Goal: Register for event/course

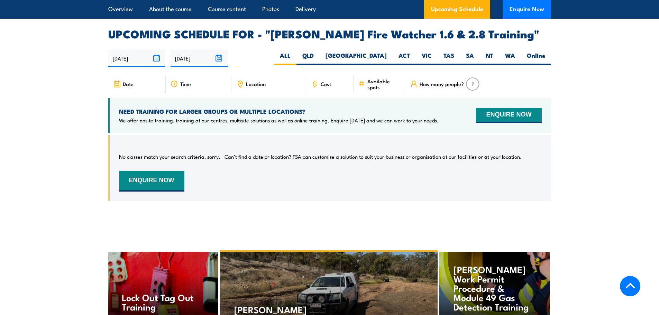
scroll to position [1049, 0]
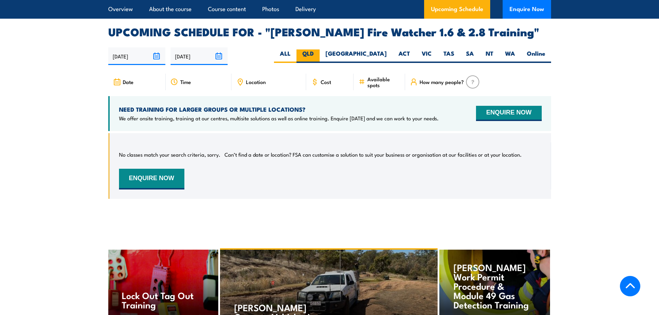
click at [320, 49] on label "QLD" at bounding box center [307, 55] width 23 height 13
click at [318, 49] on input "QLD" at bounding box center [316, 51] width 4 height 4
radio input "true"
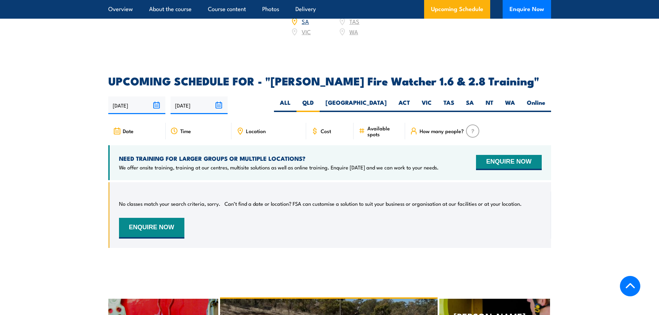
scroll to position [980, 0]
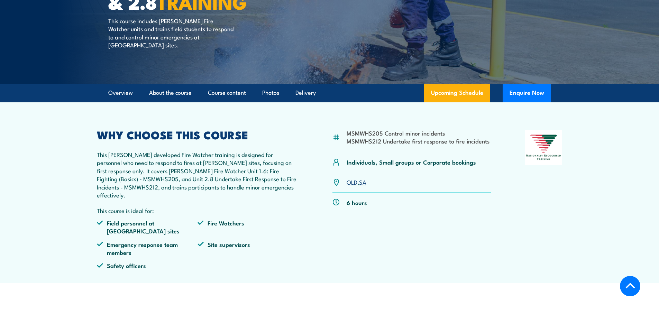
scroll to position [115, 0]
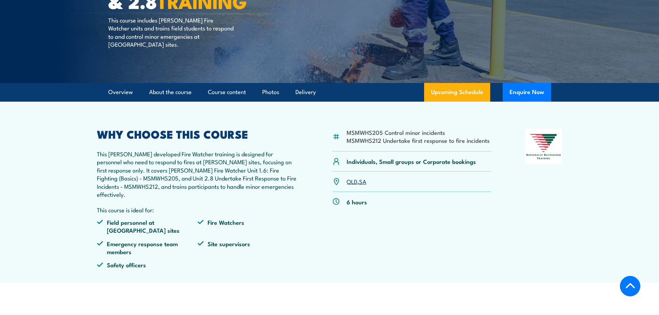
click at [355, 184] on link "QLD" at bounding box center [352, 181] width 11 height 8
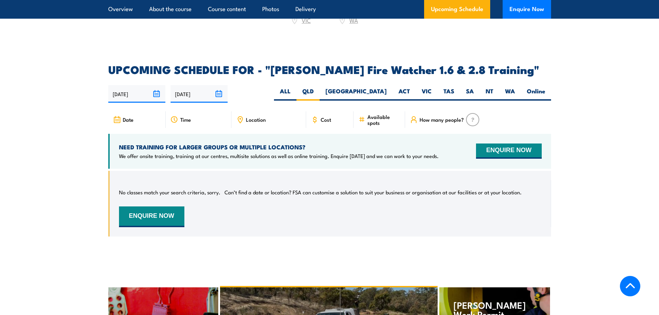
scroll to position [1049, 0]
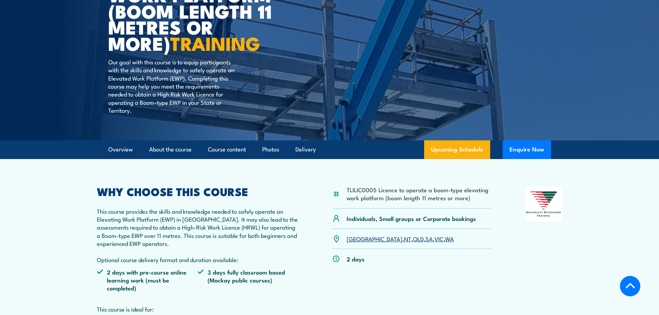
scroll to position [138, 0]
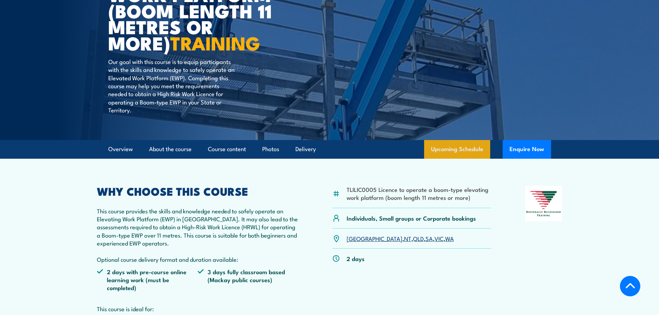
click at [441, 152] on link "Upcoming Schedule" at bounding box center [457, 149] width 66 height 19
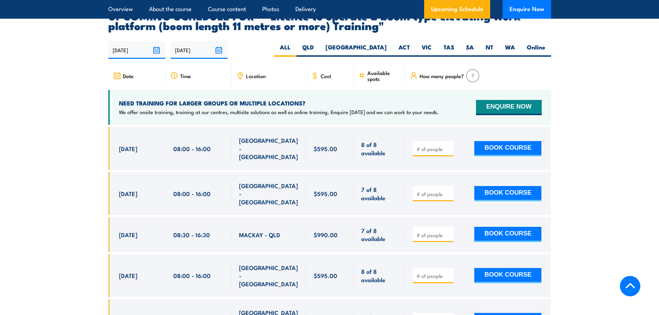
scroll to position [1220, 0]
click at [320, 43] on label "QLD" at bounding box center [307, 49] width 23 height 13
click at [318, 43] on input "QLD" at bounding box center [316, 45] width 4 height 4
radio input "true"
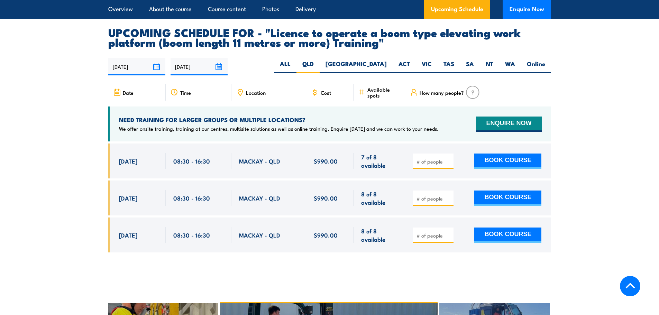
scroll to position [1220, 0]
